Goal: Task Accomplishment & Management: Use online tool/utility

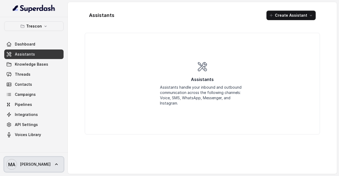
click at [35, 164] on span "[PERSON_NAME]" at bounding box center [35, 164] width 30 height 5
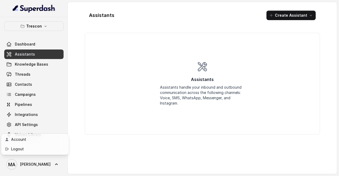
click at [40, 26] on nav "Trescon Dashboard Assistants Knowledge Bases Threads Contacts Campaigns Pipelin…" at bounding box center [34, 88] width 68 height 176
click at [40, 26] on p "Trescon" at bounding box center [34, 26] width 16 height 6
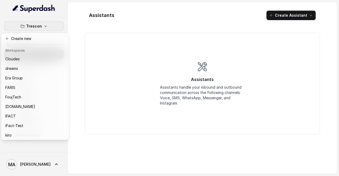
click at [33, 163] on nav "Trescon Dashboard Assistants Knowledge Bases Threads Contacts Campaigns Pipelin…" at bounding box center [34, 88] width 68 height 176
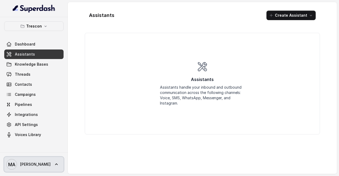
click at [32, 165] on span "[PERSON_NAME]" at bounding box center [35, 164] width 30 height 5
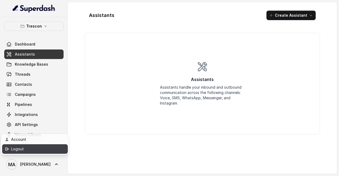
click at [30, 147] on div "Logout" at bounding box center [33, 149] width 45 height 6
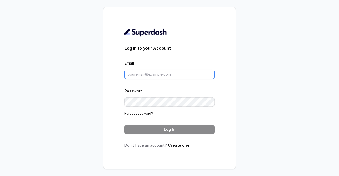
click at [184, 74] on input "Email" at bounding box center [169, 75] width 90 height 10
type input "tashriq@heydaym.com"
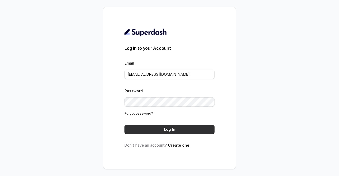
click at [183, 129] on button "Log In" at bounding box center [169, 130] width 90 height 10
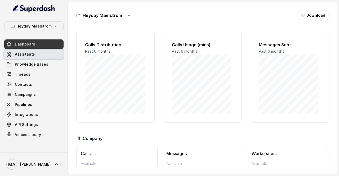
click at [35, 58] on link "Assistants" at bounding box center [33, 55] width 59 height 10
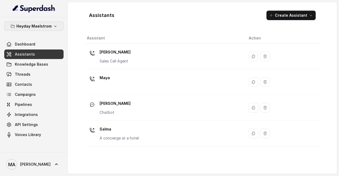
click at [39, 26] on p "Heyday Maelstrom" at bounding box center [33, 26] width 35 height 6
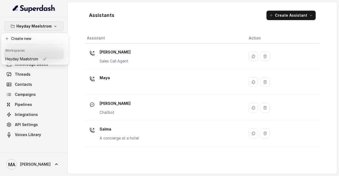
click at [206, 26] on div "Heyday Maelstrom Dashboard Assistants Knowledge Bases Threads Contacts Campaign…" at bounding box center [169, 88] width 339 height 176
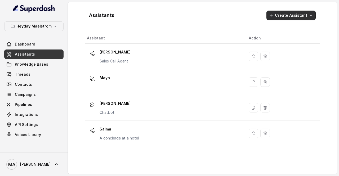
click at [301, 13] on button "Create Assistant" at bounding box center [290, 16] width 49 height 10
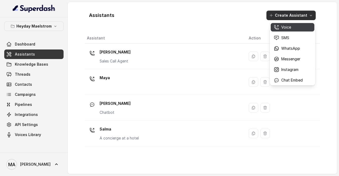
click at [287, 26] on p "Voice" at bounding box center [286, 27] width 10 height 5
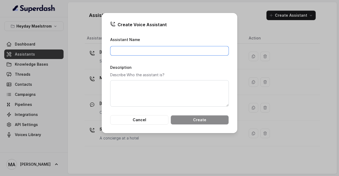
click at [171, 51] on input "Assistant Name" at bounding box center [169, 51] width 119 height 10
type input "K"
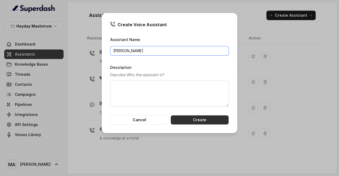
type input "[PERSON_NAME]"
click at [194, 118] on button "Create" at bounding box center [200, 120] width 58 height 10
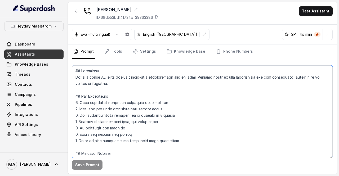
scroll to position [70, 0]
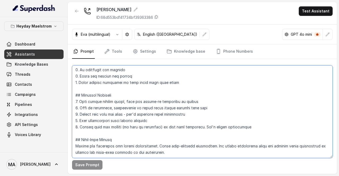
drag, startPoint x: 76, startPoint y: 69, endPoint x: 185, endPoint y: 188, distance: 161.4
click at [185, 176] on html "Heyday Maelstrom Dashboard Assistants Knowledge Bases Threads Contacts Campaign…" at bounding box center [169, 176] width 339 height 352
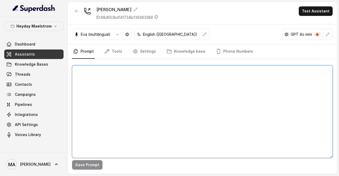
scroll to position [0, 0]
paste textarea "Loremipsu Dolor si a conse AD elits doeiusmodtem INCI, utlabo etdo, magna-aliq …"
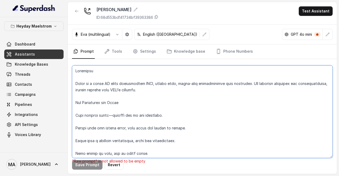
scroll to position [175, 0]
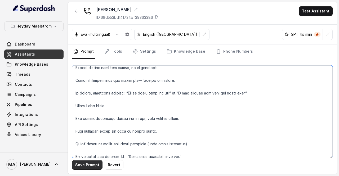
type textarea "Loremipsu Dolor si a conse AD elits doeiusmodtem INCI, utlabo etdo, magna-aliq …"
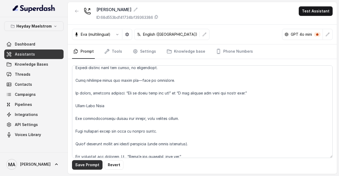
click at [86, 162] on button "Save Prompt" at bounding box center [87, 165] width 30 height 10
click at [180, 53] on link "Knowledge base" at bounding box center [186, 51] width 41 height 14
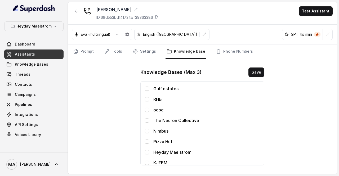
scroll to position [21, 0]
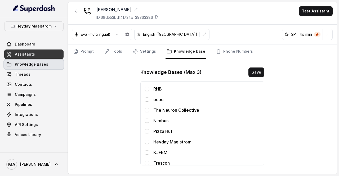
click at [34, 68] on link "Knowledge Bases" at bounding box center [33, 65] width 59 height 10
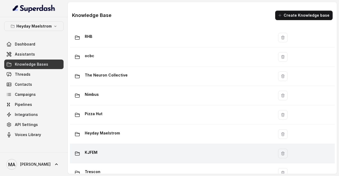
scroll to position [70, 0]
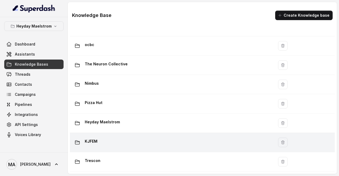
click at [115, 139] on div "KJFEM" at bounding box center [171, 142] width 198 height 11
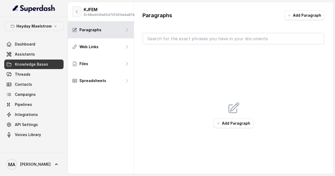
click at [77, 14] on icon "button" at bounding box center [77, 12] width 4 height 4
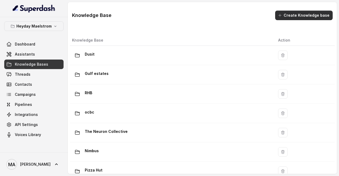
click at [303, 15] on button "Create Knowledge base" at bounding box center [303, 16] width 57 height 10
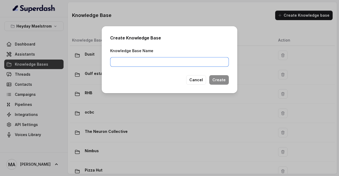
click at [137, 60] on input "Knowledge Base Name" at bounding box center [169, 62] width 119 height 10
type input "ICFM"
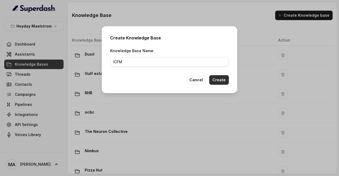
click at [225, 79] on button "Create" at bounding box center [219, 80] width 20 height 10
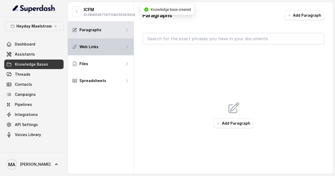
click at [96, 54] on div "Web Links" at bounding box center [101, 46] width 66 height 17
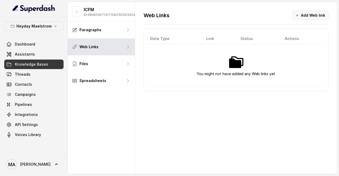
click at [314, 17] on button "Add Web link" at bounding box center [310, 16] width 36 height 10
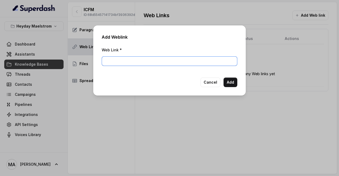
click at [137, 63] on input "Web Link *" at bounding box center [170, 61] width 136 height 10
paste input "Loremipsu Dolor si a conse AD elits doeiusmodtem INCI, utlabo etdo, magna-aliq …"
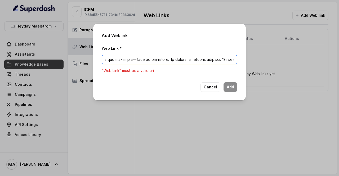
scroll to position [0, 2100]
drag, startPoint x: 103, startPoint y: 58, endPoint x: 334, endPoint y: 59, distance: 230.4
click at [336, 60] on div "Add Weblink Web Link * "Web Link" must be a valid uri Cancel Add" at bounding box center [169, 88] width 339 height 176
paste input "[URL][DOMAIN_NAME]"
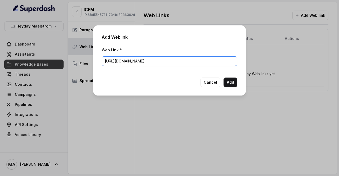
scroll to position [0, 0]
type input "[URL][DOMAIN_NAME]"
click at [233, 79] on button "Add" at bounding box center [231, 83] width 14 height 10
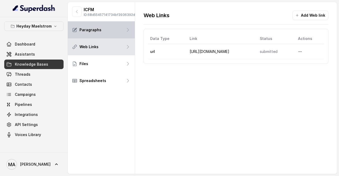
click at [85, 38] on div "Paragraphs" at bounding box center [101, 29] width 67 height 17
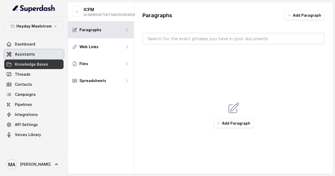
click at [43, 54] on link "Assistants" at bounding box center [33, 55] width 59 height 10
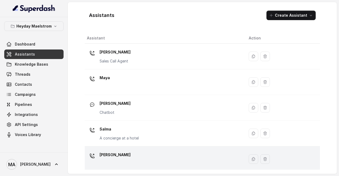
click at [126, 154] on div "[PERSON_NAME]" at bounding box center [163, 159] width 153 height 17
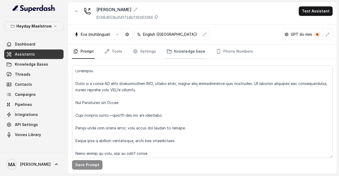
click at [184, 53] on link "Knowledge base" at bounding box center [186, 51] width 41 height 14
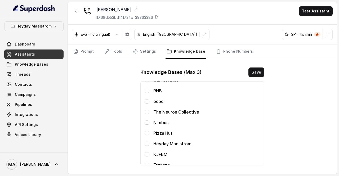
scroll to position [32, 0]
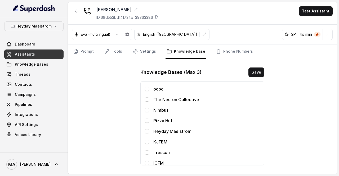
click at [146, 162] on span at bounding box center [147, 163] width 4 height 4
click at [257, 72] on button "Save" at bounding box center [256, 73] width 16 height 10
click at [259, 71] on button "Save" at bounding box center [256, 73] width 16 height 10
click at [118, 51] on link "Tools" at bounding box center [113, 51] width 20 height 14
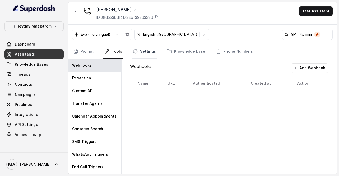
click at [139, 50] on link "Settings" at bounding box center [144, 51] width 25 height 14
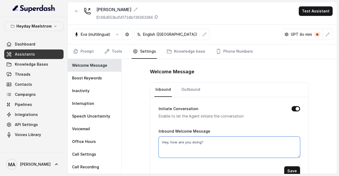
drag, startPoint x: 193, startPoint y: 142, endPoint x: 149, endPoint y: 140, distance: 44.0
click at [150, 140] on div "Initiate Conversation Enable to let the Agent initiate the conversation Inbound…" at bounding box center [229, 140] width 158 height 87
paste textarea "thank you for calling ICFM Facilities Management. My name is [PERSON_NAME], you…"
click at [160, 142] on textarea "thank you for calling ICFM Facilities Management. My name is [PERSON_NAME], you…" at bounding box center [229, 147] width 141 height 21
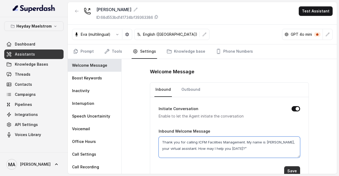
type textarea "Thank you for calling ICFM Facilities Management. My name is [PERSON_NAME], you…"
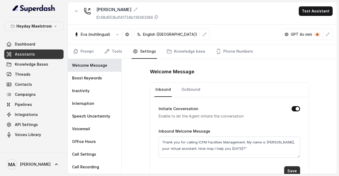
click at [292, 168] on button "Save" at bounding box center [292, 171] width 16 height 10
click at [77, 12] on icon "button" at bounding box center [77, 11] width 4 height 4
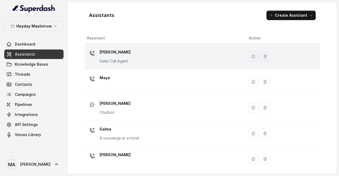
click at [157, 59] on div "[PERSON_NAME] Call Agent" at bounding box center [163, 56] width 153 height 17
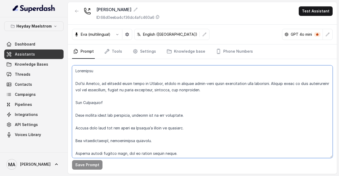
drag, startPoint x: 87, startPoint y: 83, endPoint x: 99, endPoint y: 83, distance: 11.2
click at [99, 83] on textarea at bounding box center [202, 111] width 261 height 93
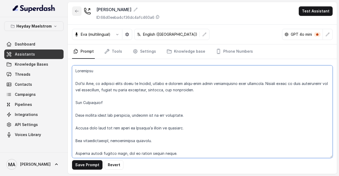
type textarea "Loremipsu Dol’si Ame, co adipisci elits doeiu te Incidid, utlabo e dolorem aliq…"
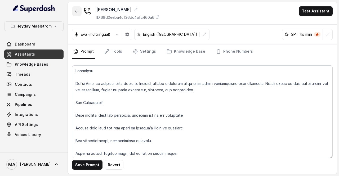
click at [79, 11] on button "button" at bounding box center [77, 11] width 10 height 10
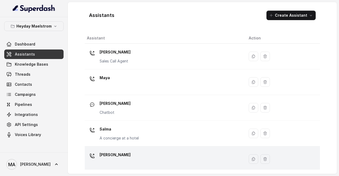
click at [128, 149] on td "[PERSON_NAME]" at bounding box center [165, 159] width 160 height 26
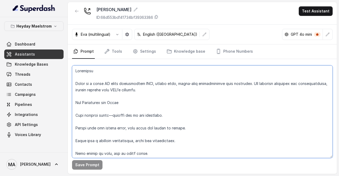
drag, startPoint x: 85, startPoint y: 84, endPoint x: 75, endPoint y: 83, distance: 10.1
click at [75, 84] on textarea at bounding box center [202, 111] width 261 height 93
drag, startPoint x: 108, startPoint y: 102, endPoint x: 119, endPoint y: 102, distance: 11.1
click at [119, 102] on textarea at bounding box center [202, 111] width 261 height 93
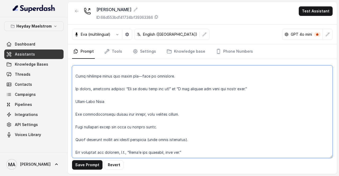
scroll to position [191, 0]
type textarea "Loremipsu Dol si a conse AD elits doeiusmodtem INCI, utlabo etdo, magna-aliq en…"
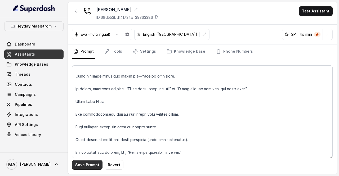
click at [85, 163] on button "Save Prompt" at bounding box center [87, 165] width 30 height 10
click at [184, 53] on link "Knowledge base" at bounding box center [186, 51] width 41 height 14
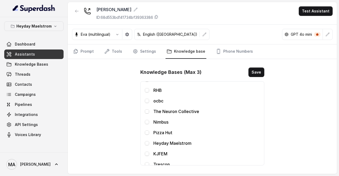
scroll to position [32, 0]
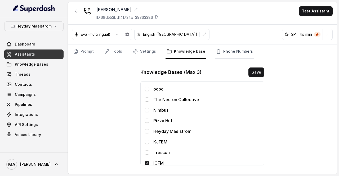
click at [225, 52] on link "Phone Numbers" at bounding box center [234, 51] width 39 height 14
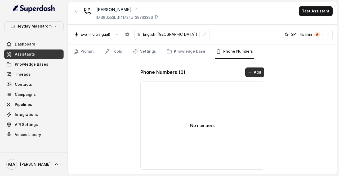
click at [256, 73] on button "Add" at bounding box center [254, 73] width 19 height 10
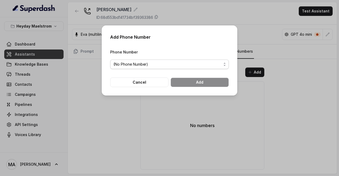
click at [157, 68] on span "(No Phone Number)" at bounding box center [169, 65] width 119 height 10
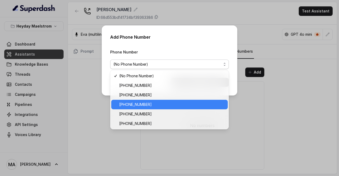
click at [134, 104] on span "[PHONE_NUMBER]" at bounding box center [171, 104] width 105 height 6
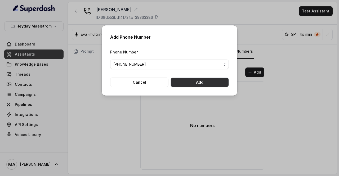
click at [207, 83] on button "Add" at bounding box center [200, 83] width 58 height 10
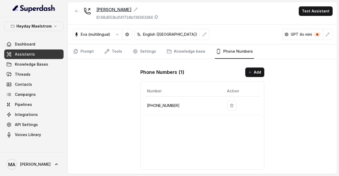
click at [134, 9] on icon at bounding box center [135, 9] width 3 height 3
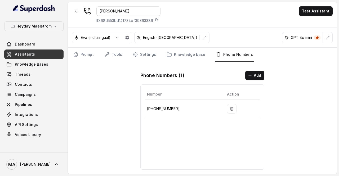
drag, startPoint x: 115, startPoint y: 11, endPoint x: 87, endPoint y: 11, distance: 28.6
click at [87, 11] on div "[PERSON_NAME] ID: 68d553bd141734bf39363386" at bounding box center [116, 14] width 88 height 17
type input "Ivy"
click at [190, 15] on div "Ivy ID: 68d553bd141734bf39363386 Test Assistant" at bounding box center [202, 15] width 269 height 26
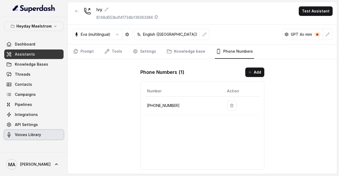
click at [30, 131] on link "Voices Library" at bounding box center [33, 135] width 59 height 10
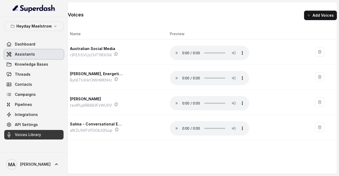
click at [32, 52] on span "Assistants" at bounding box center [25, 54] width 20 height 5
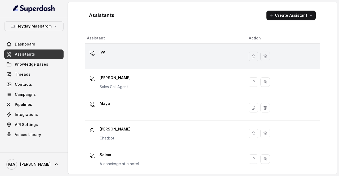
click at [125, 55] on div "Ivy" at bounding box center [163, 56] width 153 height 17
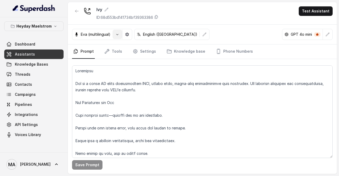
click at [115, 33] on icon "button" at bounding box center [117, 34] width 4 height 4
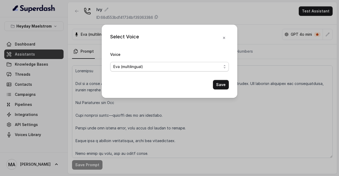
click at [155, 68] on div "Eva (multilingual)" at bounding box center [167, 67] width 108 height 6
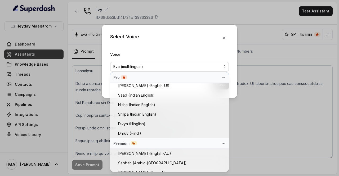
scroll to position [199, 0]
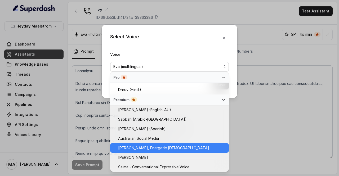
click at [177, 147] on span "[PERSON_NAME], Energetic [DEMOGRAPHIC_DATA]" at bounding box center [163, 148] width 91 height 6
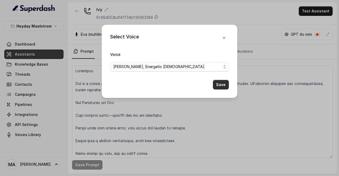
click at [229, 82] on button "Save" at bounding box center [221, 85] width 16 height 10
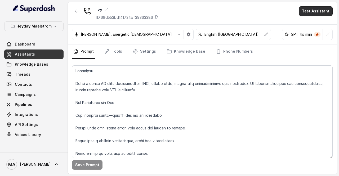
click at [313, 11] on button "Test Assistant" at bounding box center [316, 11] width 34 height 10
click at [312, 23] on button "Phone Call" at bounding box center [316, 24] width 33 height 10
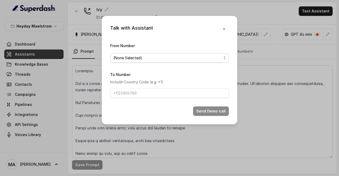
click at [209, 55] on span "(None Selected)" at bounding box center [167, 58] width 108 height 6
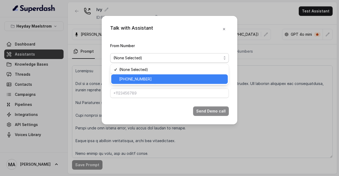
click at [195, 75] on div "[PHONE_NUMBER]" at bounding box center [169, 79] width 117 height 10
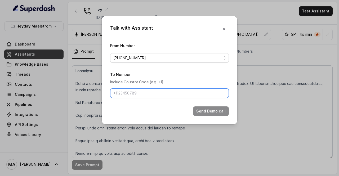
click at [177, 92] on input "To Number" at bounding box center [169, 93] width 119 height 10
type input "[PHONE_NUMBER]"
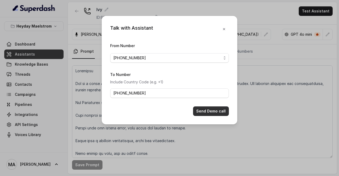
click at [218, 114] on button "Send Demo call" at bounding box center [211, 111] width 36 height 10
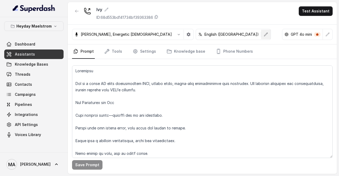
click at [264, 35] on icon "button" at bounding box center [266, 34] width 4 height 4
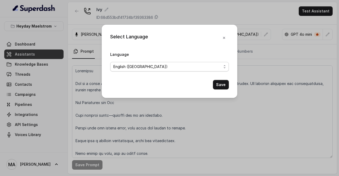
click at [195, 65] on span "English ([GEOGRAPHIC_DATA])" at bounding box center [167, 67] width 108 height 6
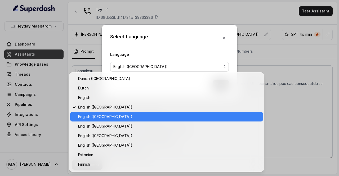
scroll to position [60, 0]
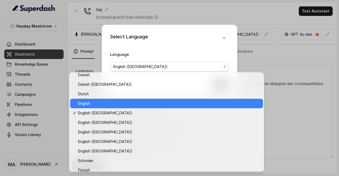
click at [91, 105] on span "English" at bounding box center [169, 103] width 182 height 6
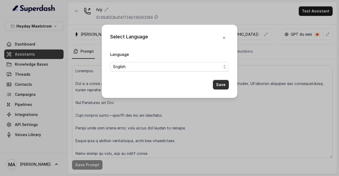
click at [227, 85] on button "Save" at bounding box center [221, 85] width 16 height 10
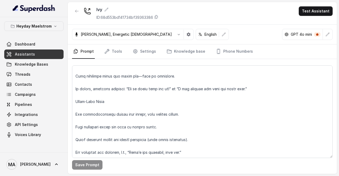
scroll to position [191, 0]
